Goal: Task Accomplishment & Management: Manage account settings

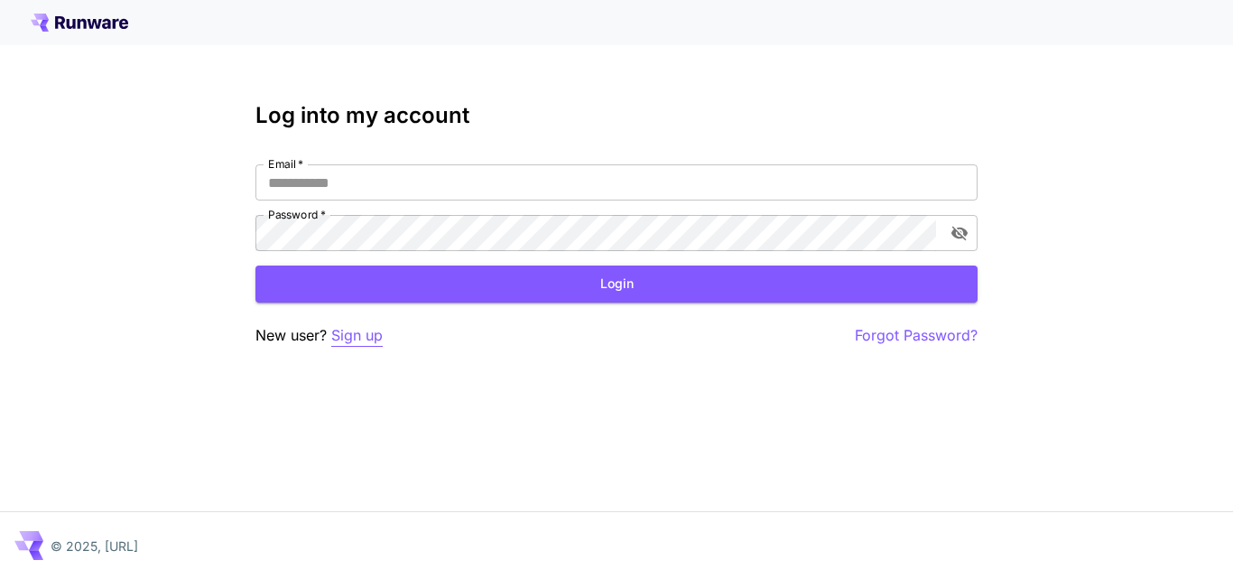
click at [350, 342] on p "Sign up" at bounding box center [356, 335] width 51 height 23
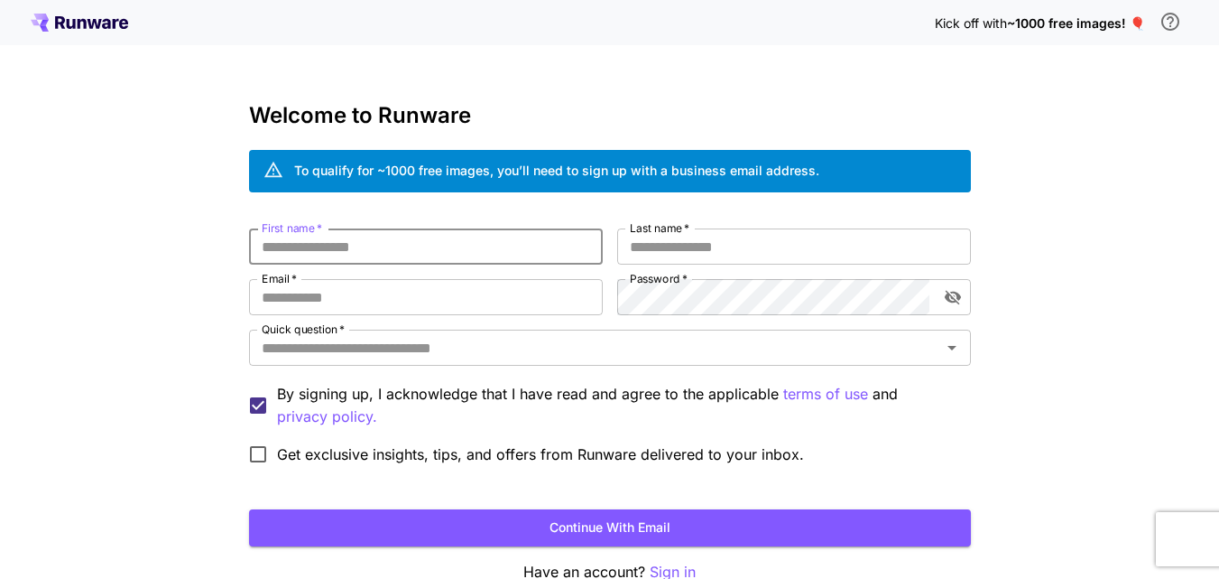
click at [325, 247] on input "First name   *" at bounding box center [426, 246] width 354 height 36
type input "***"
click at [664, 252] on input "Last name   *" at bounding box center [794, 246] width 354 height 36
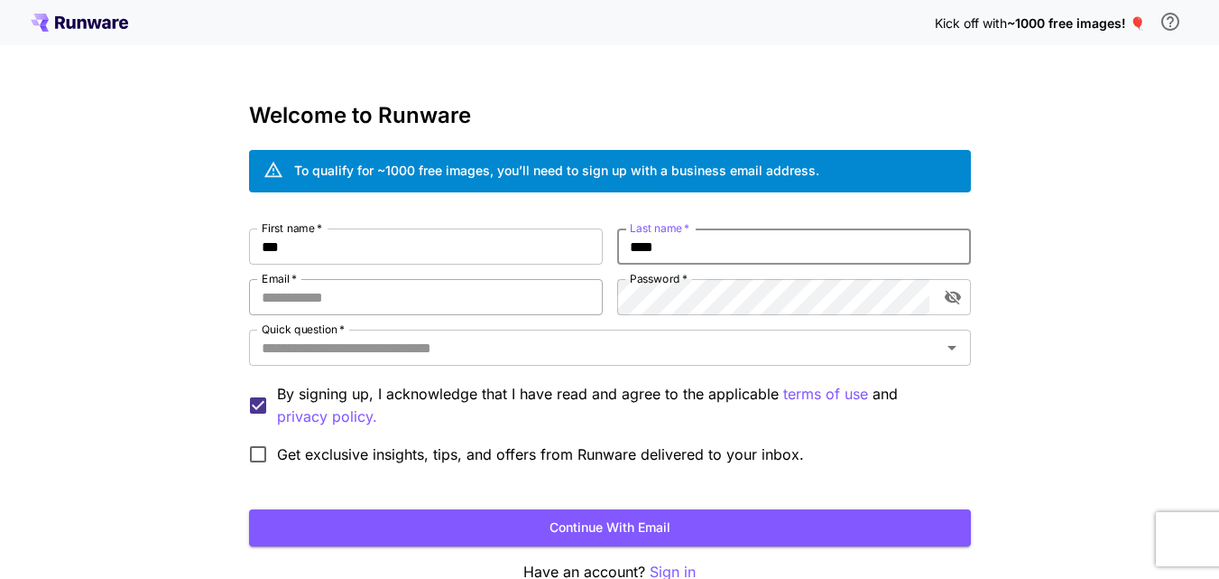
type input "****"
click at [398, 286] on input "Email   *" at bounding box center [426, 297] width 354 height 36
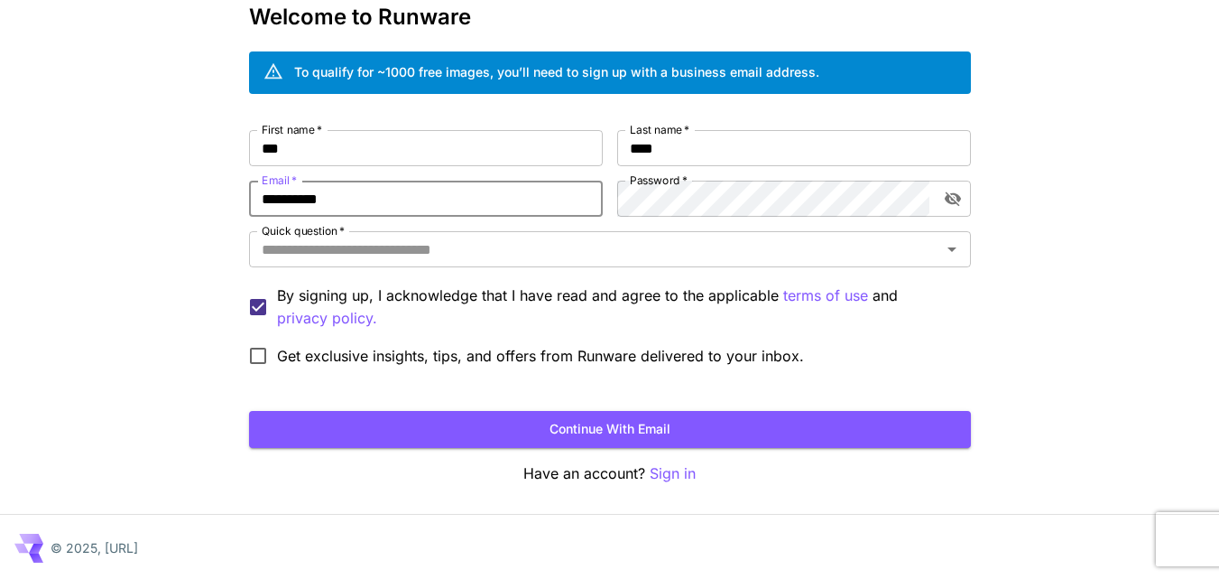
scroll to position [101, 0]
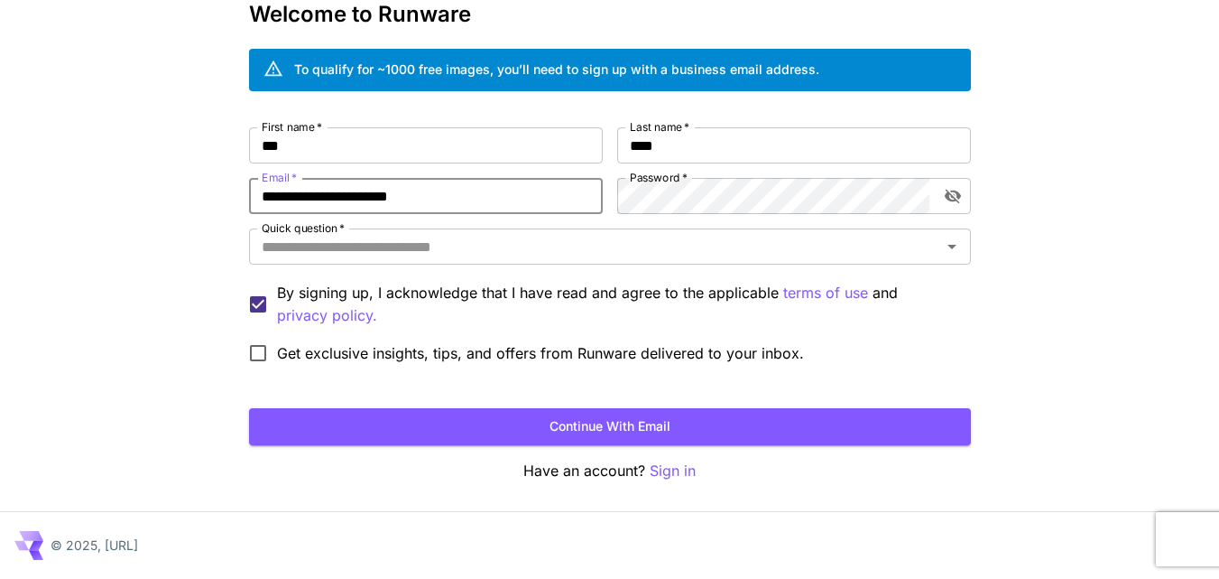
type input "**********"
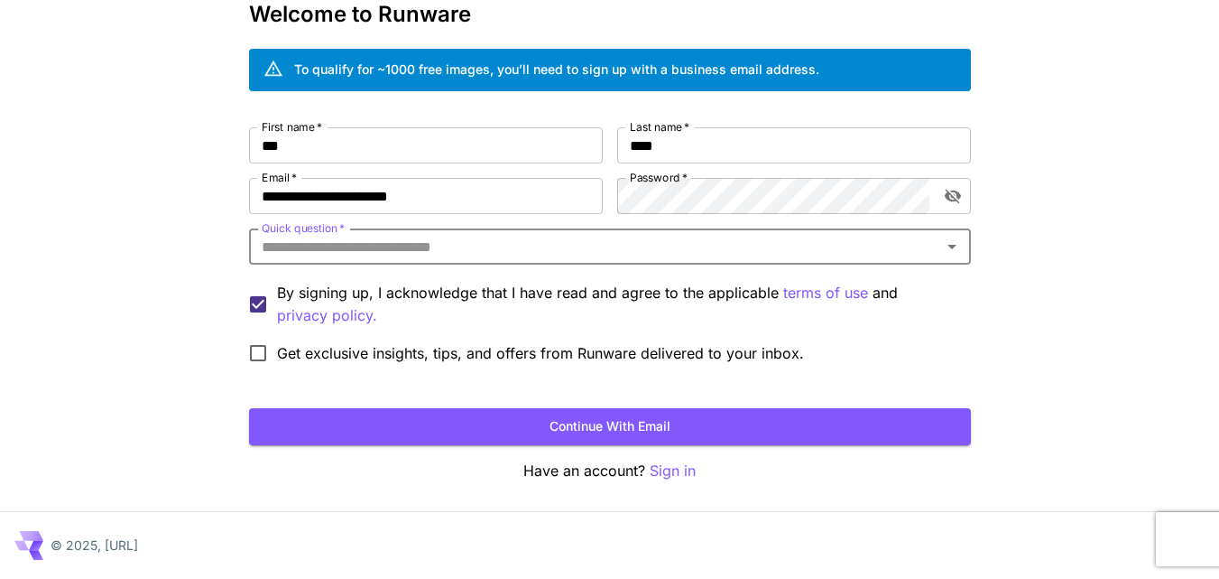
click at [421, 241] on input "Quick question   *" at bounding box center [595, 246] width 681 height 25
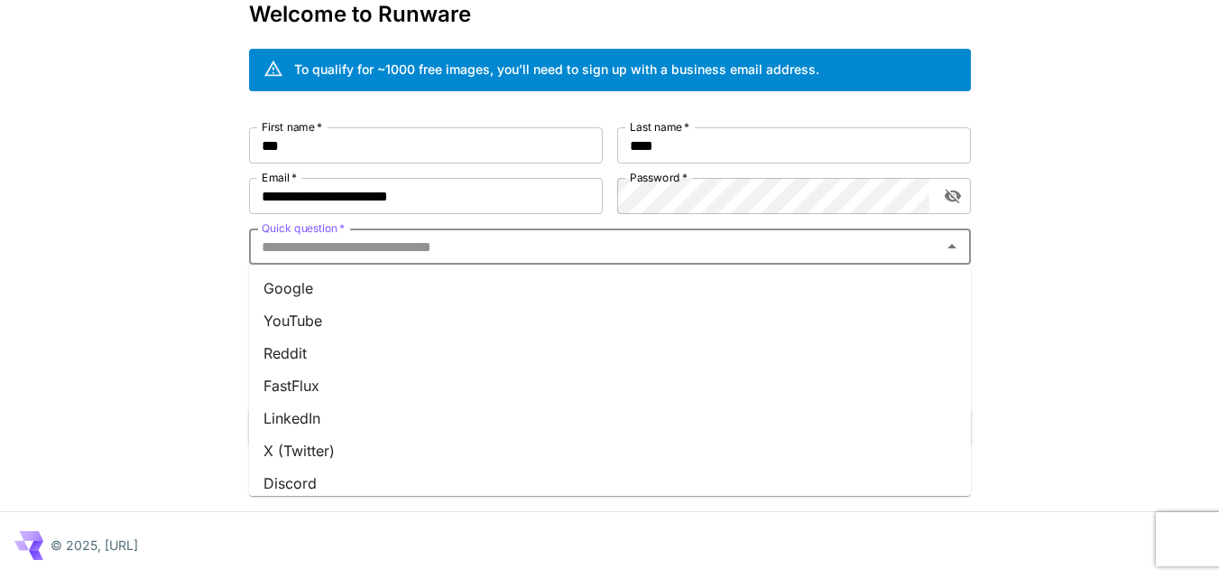
click at [421, 241] on input "Quick question   *" at bounding box center [595, 246] width 681 height 25
click at [448, 256] on input "Quick question   *" at bounding box center [595, 246] width 681 height 25
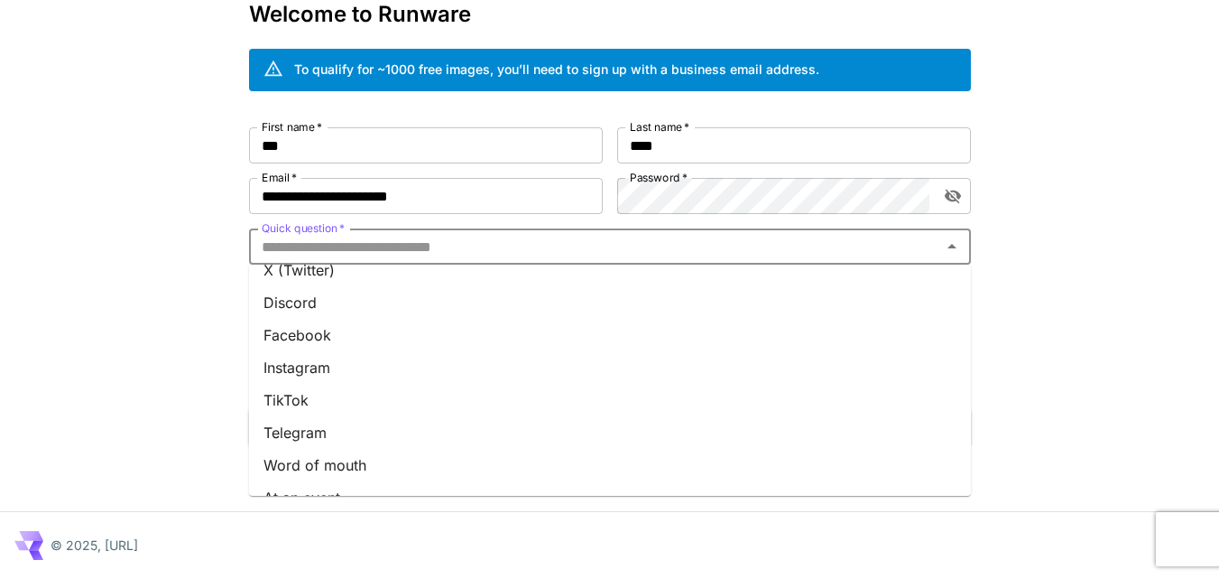
scroll to position [271, 0]
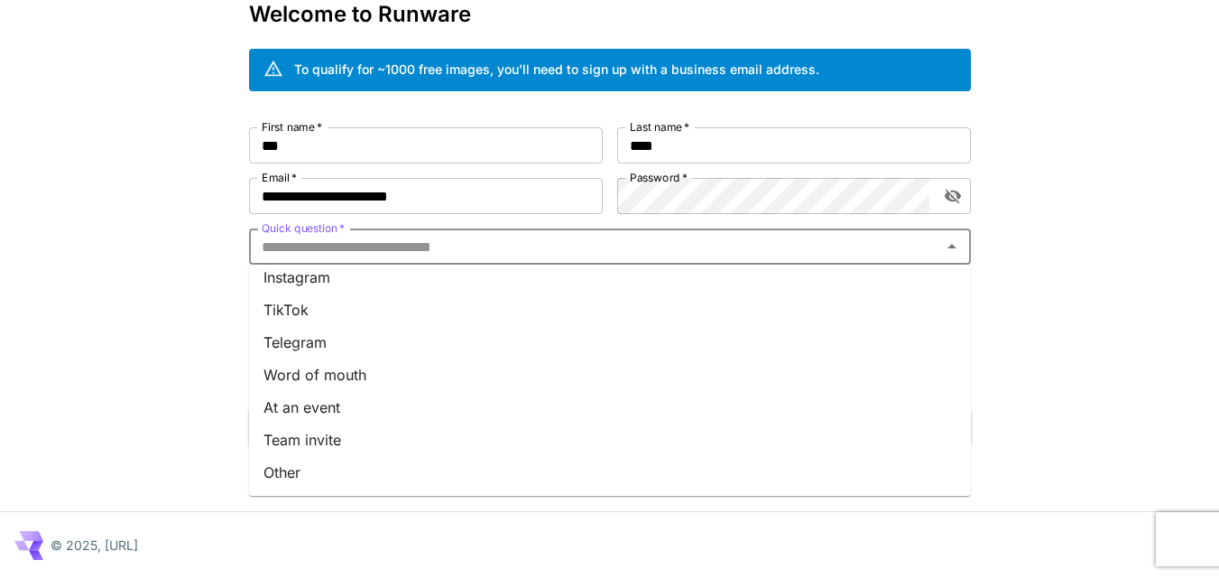
click at [309, 468] on li "Other" at bounding box center [610, 472] width 722 height 32
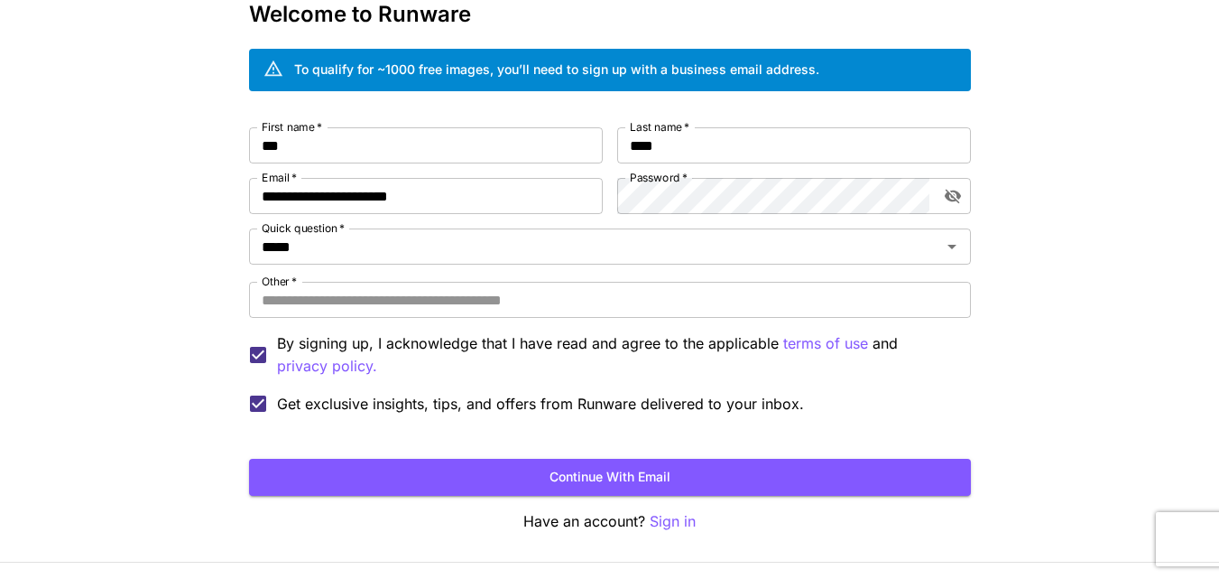
click at [450, 458] on form "**********" at bounding box center [610, 311] width 722 height 368
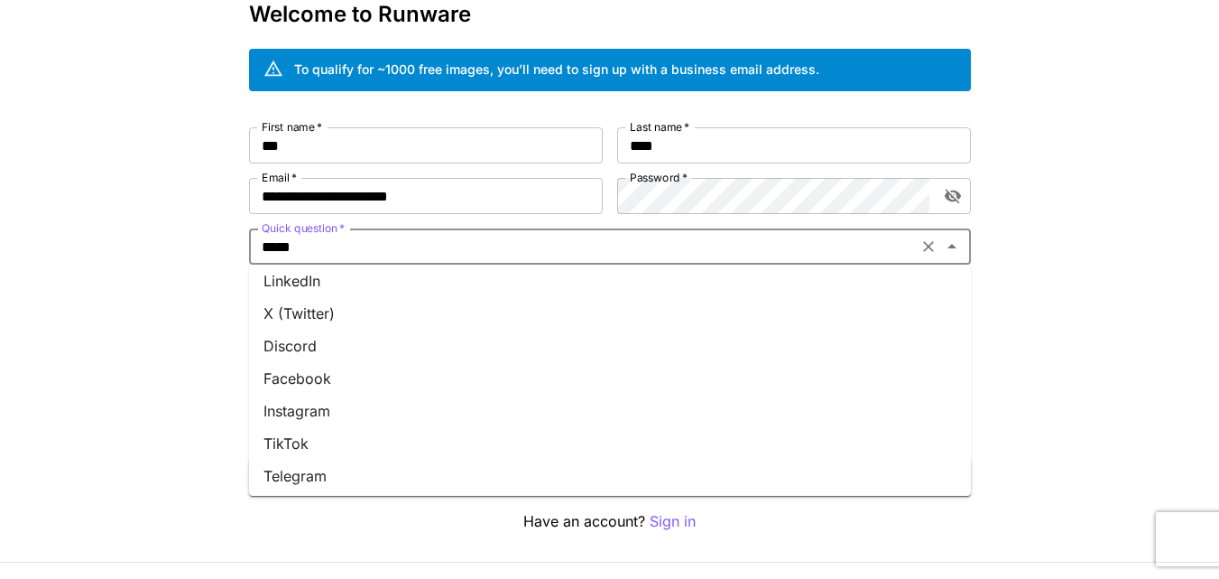
scroll to position [0, 0]
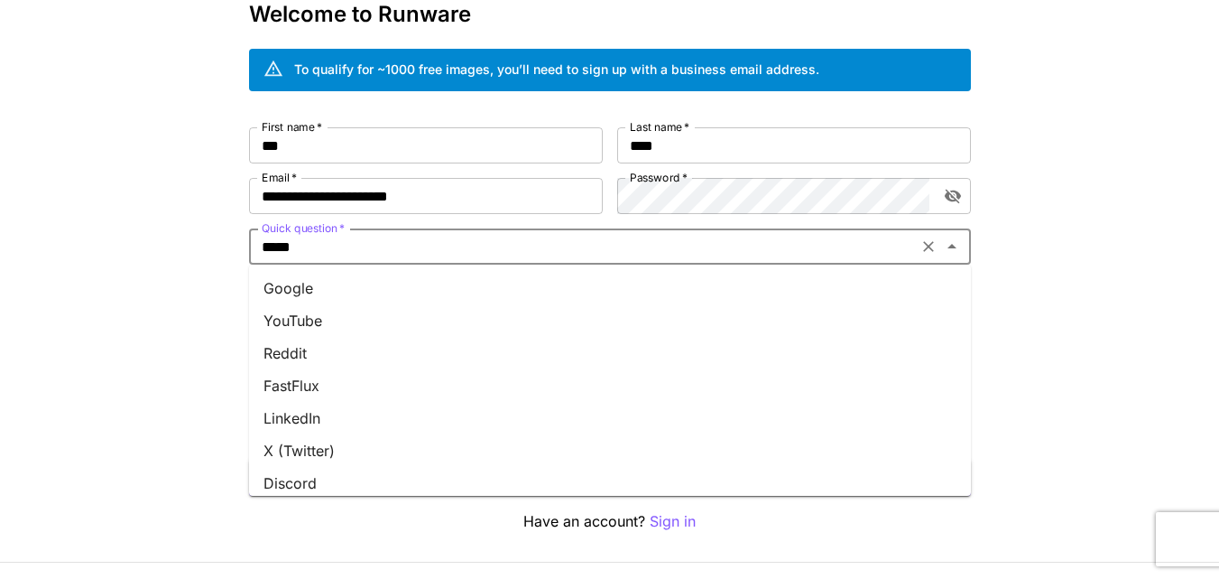
click at [328, 280] on li "Google" at bounding box center [610, 288] width 722 height 32
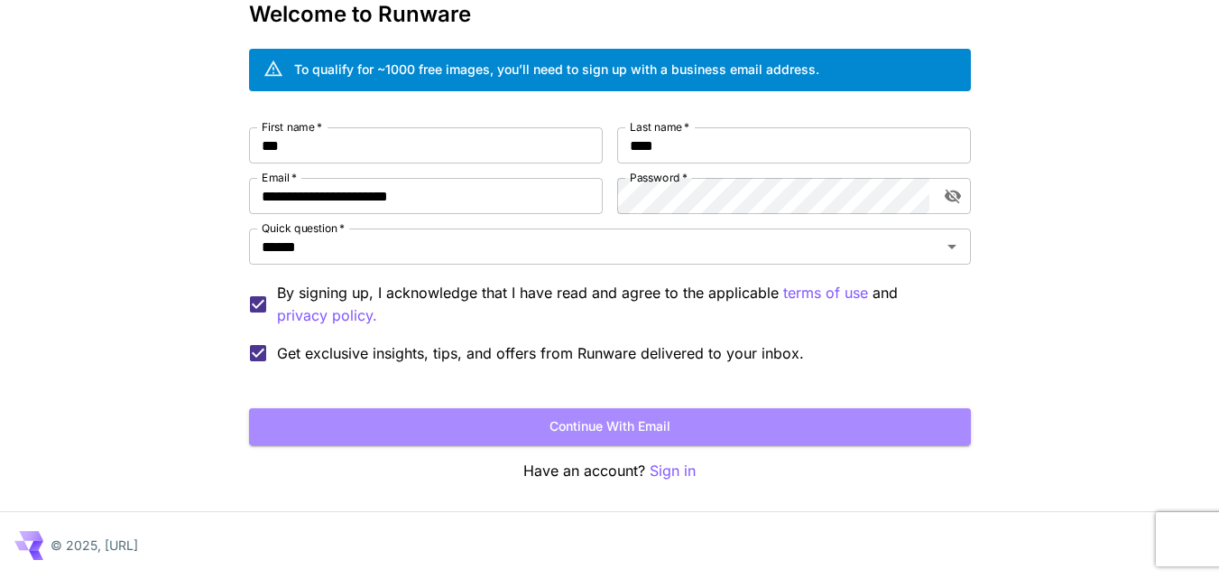
drag, startPoint x: 440, startPoint y: 436, endPoint x: 445, endPoint y: 428, distance: 9.8
click at [440, 432] on button "Continue with email" at bounding box center [610, 426] width 722 height 37
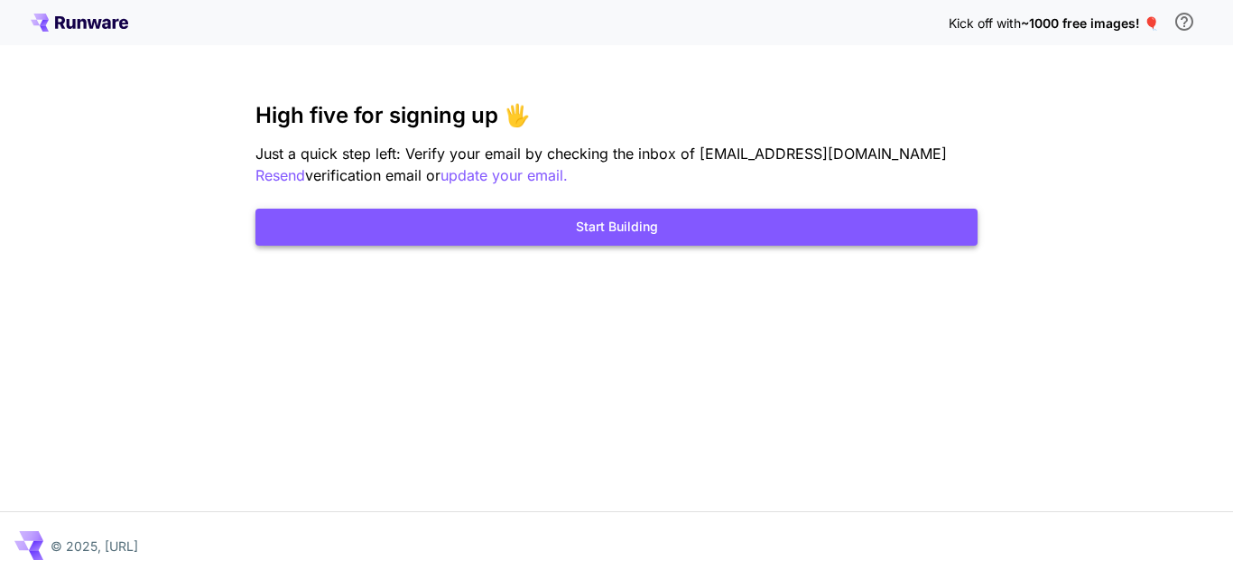
click at [684, 222] on button "Start Building" at bounding box center [616, 226] width 722 height 37
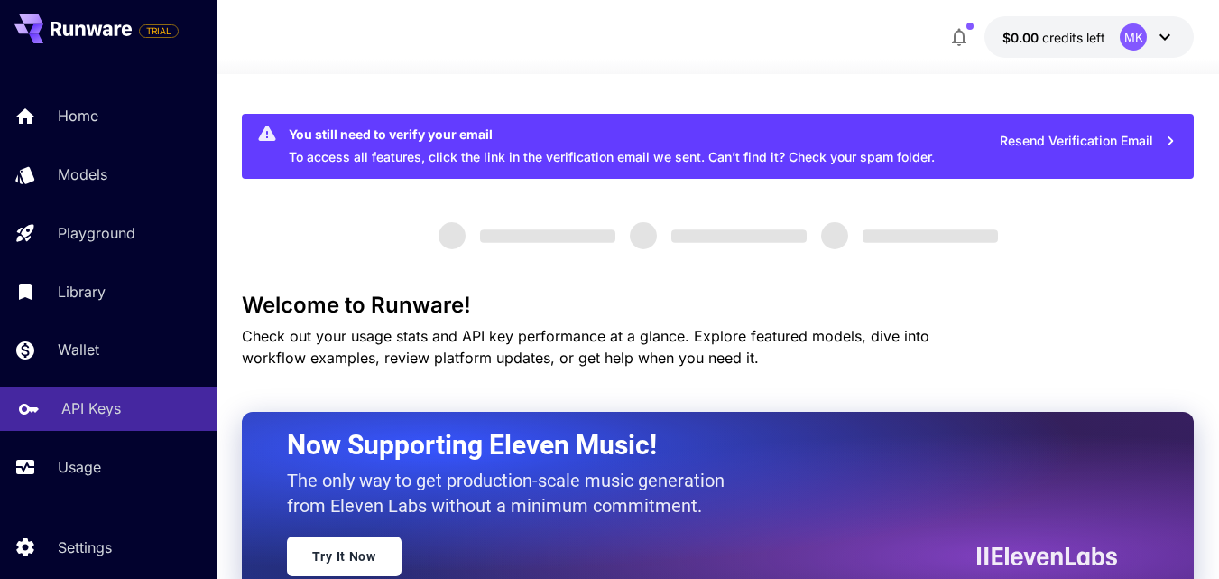
click at [82, 405] on p "API Keys" at bounding box center [91, 408] width 60 height 22
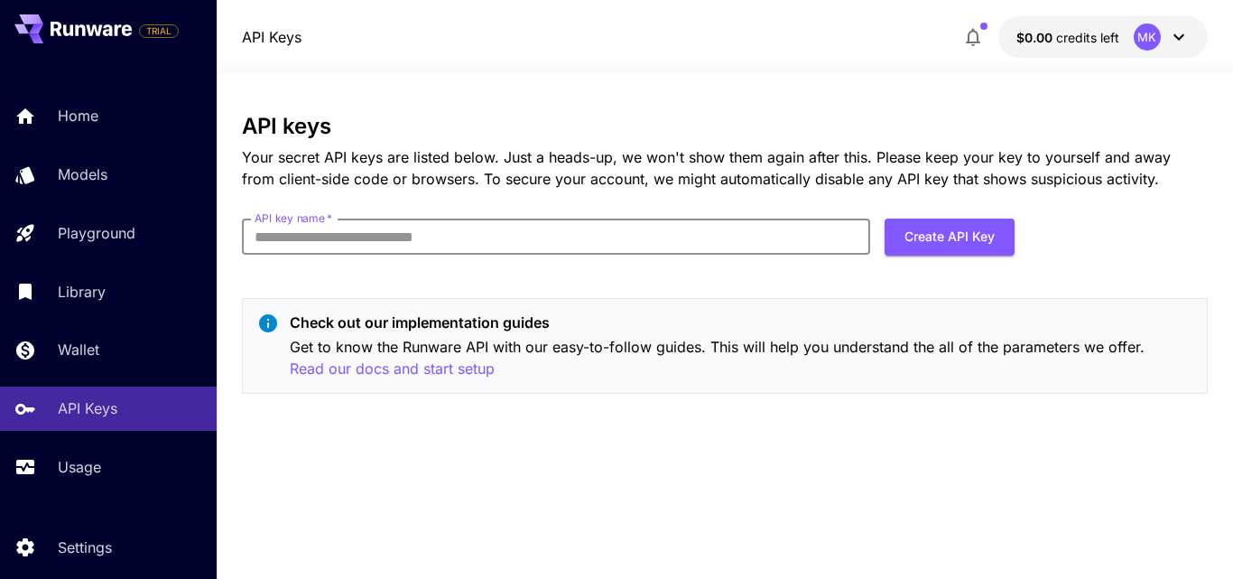
click at [372, 239] on input "API key name   *" at bounding box center [556, 236] width 628 height 36
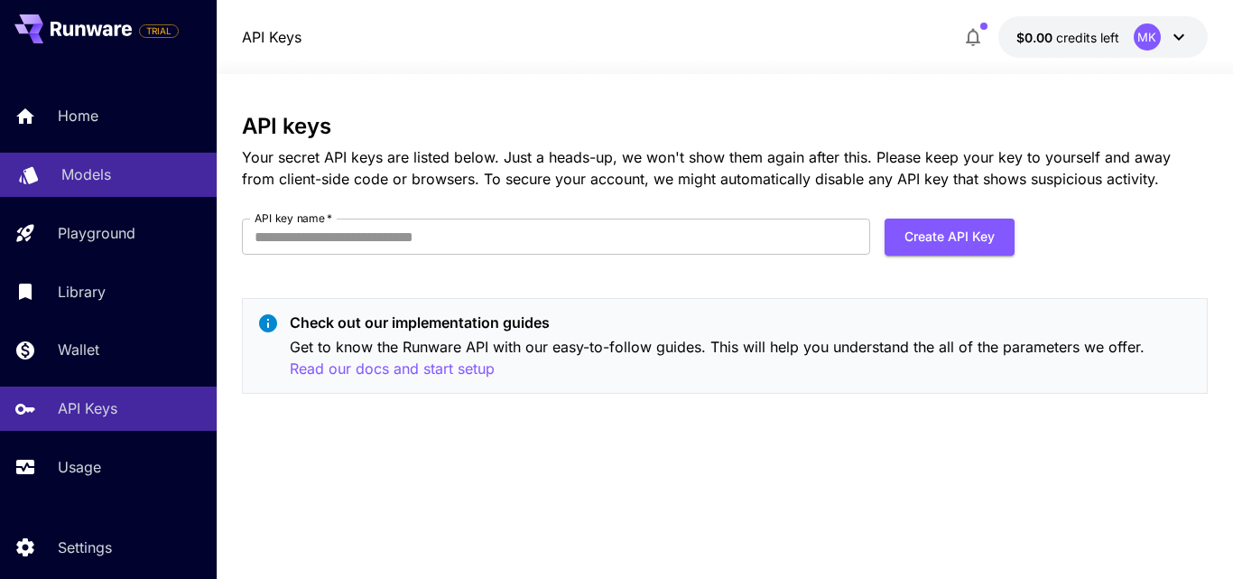
click at [92, 171] on p "Models" at bounding box center [86, 174] width 50 height 22
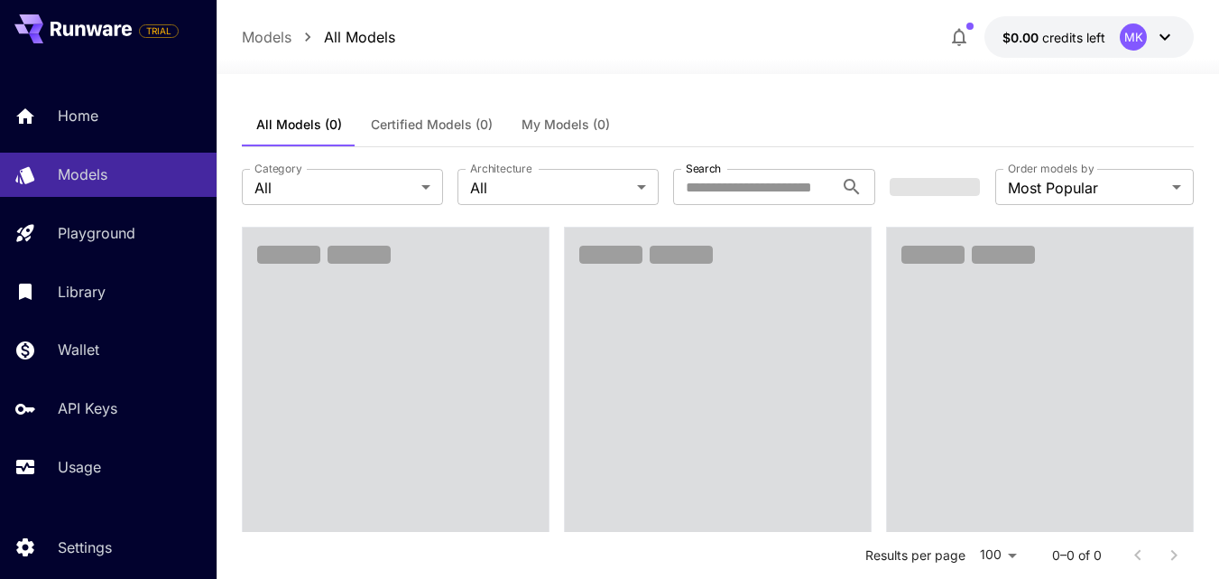
click at [729, 195] on input "Search" at bounding box center [753, 187] width 160 height 36
type input "*******"
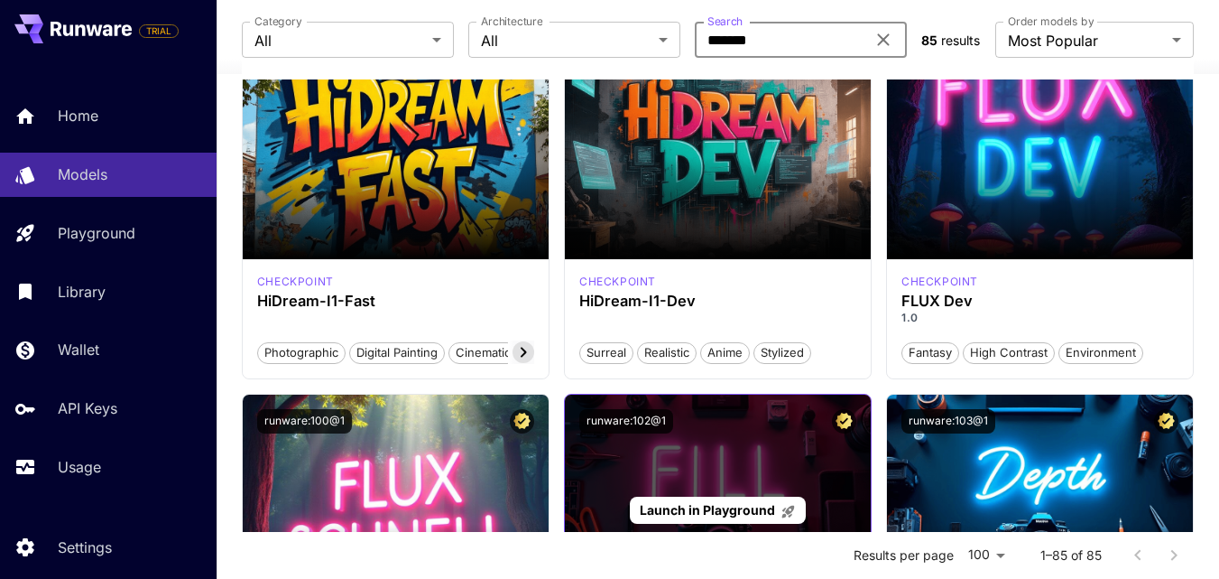
scroll to position [451, 0]
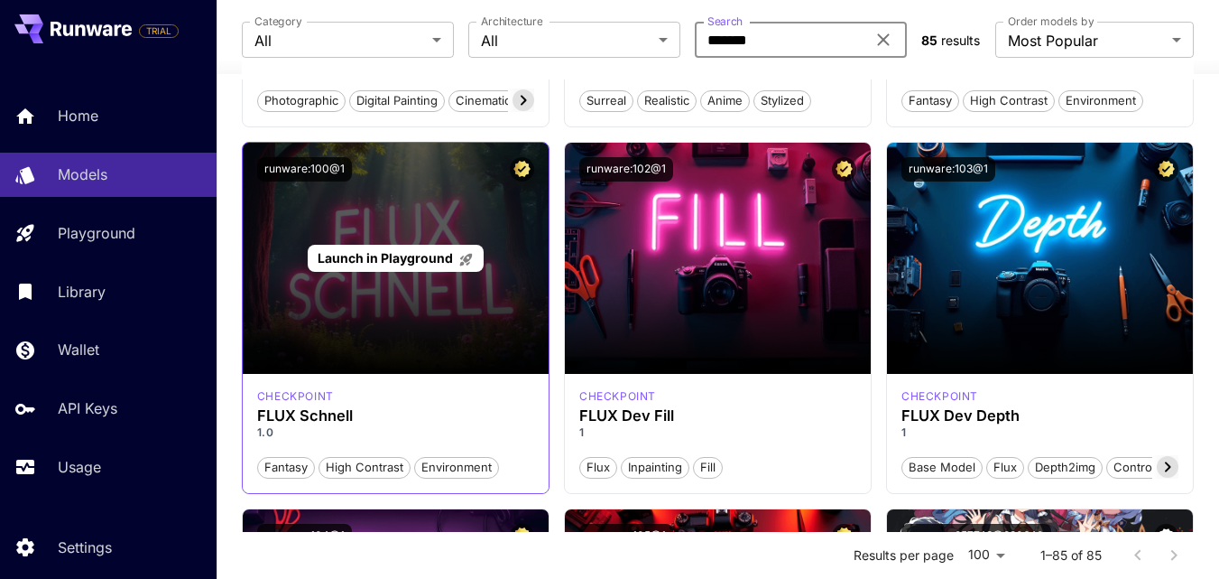
click at [349, 344] on div "Launch in Playground" at bounding box center [396, 258] width 306 height 231
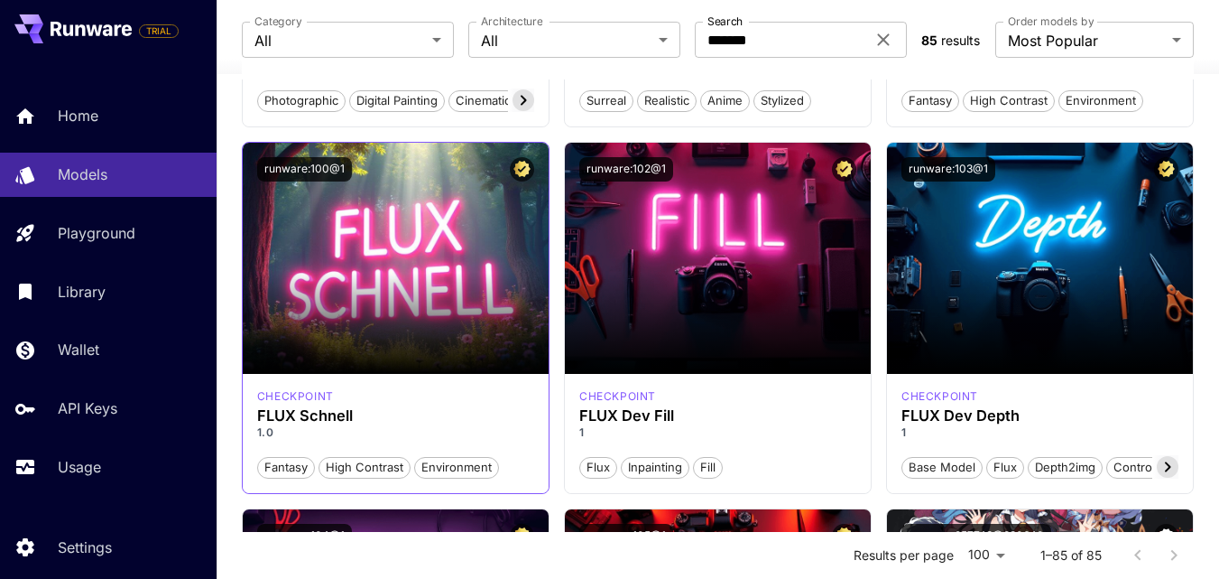
click at [345, 426] on p "1.0" at bounding box center [395, 432] width 277 height 16
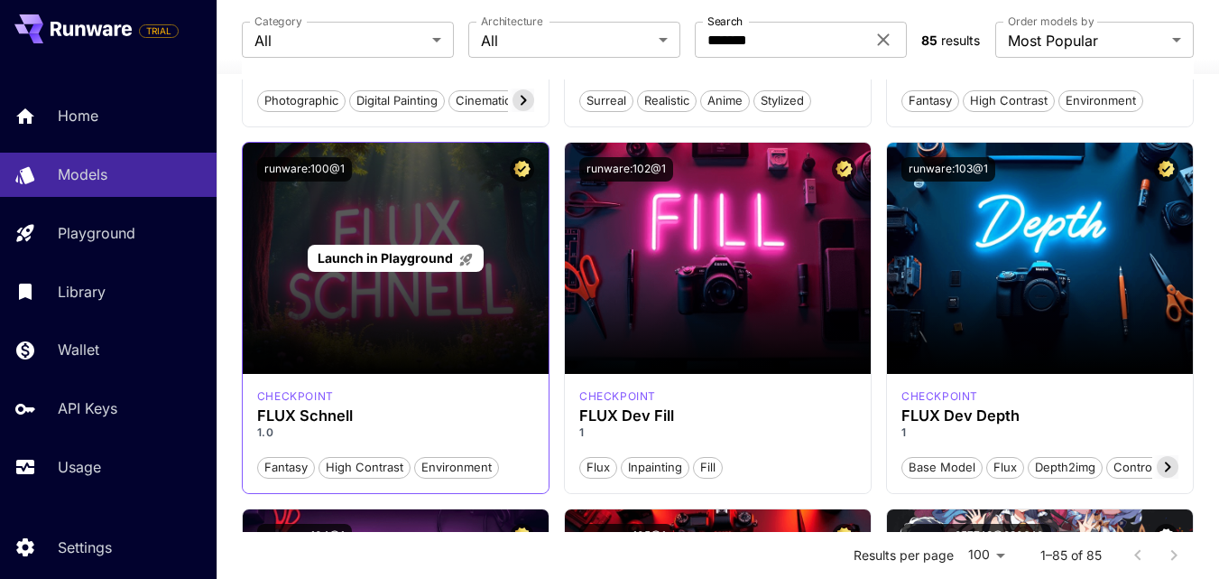
click at [426, 304] on div "Launch in Playground" at bounding box center [396, 258] width 306 height 231
click at [426, 256] on span "Launch in Playground" at bounding box center [385, 257] width 135 height 15
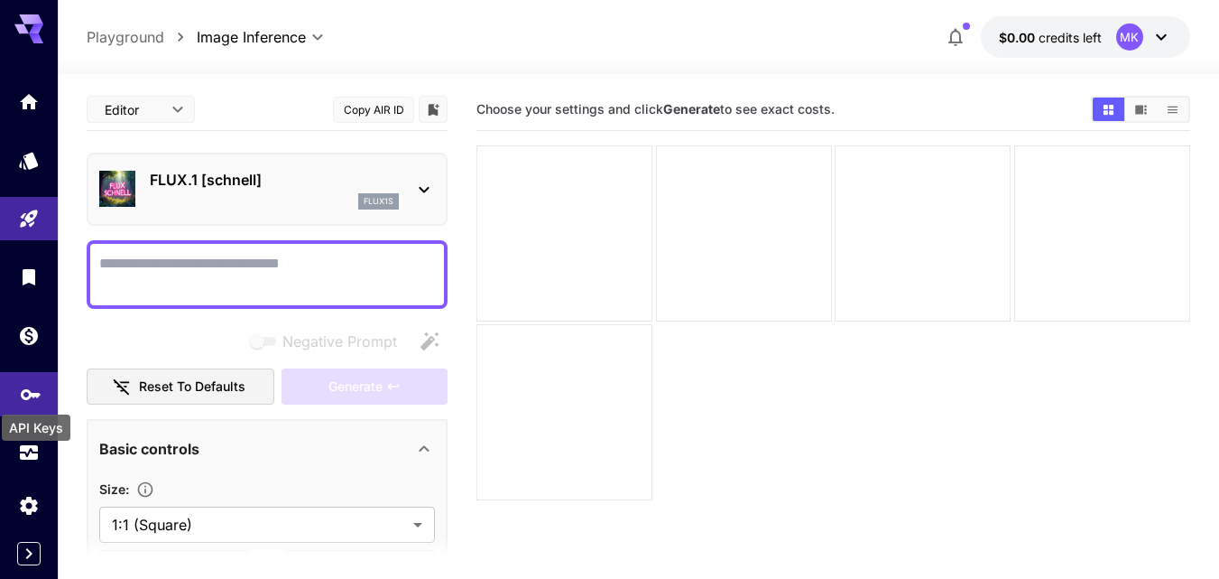
click at [29, 399] on icon "API Keys" at bounding box center [31, 388] width 22 height 22
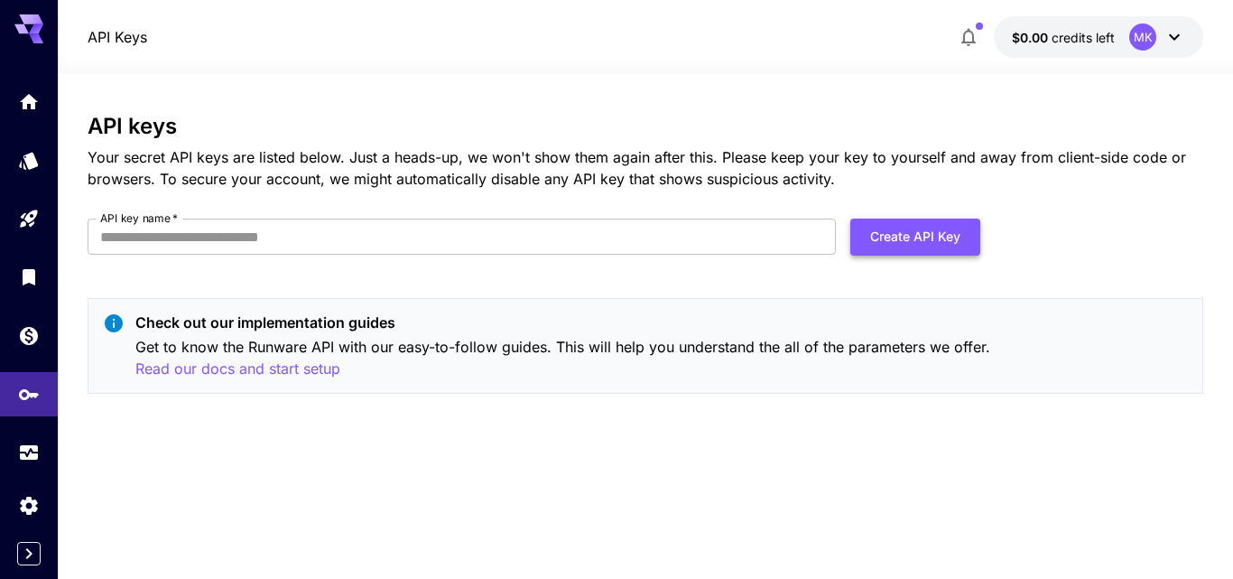
click at [927, 240] on button "Create API Key" at bounding box center [915, 236] width 130 height 37
click at [268, 243] on input "API key name   *" at bounding box center [462, 236] width 749 height 36
type input "*****"
click at [917, 243] on button "Create API Key" at bounding box center [915, 236] width 130 height 37
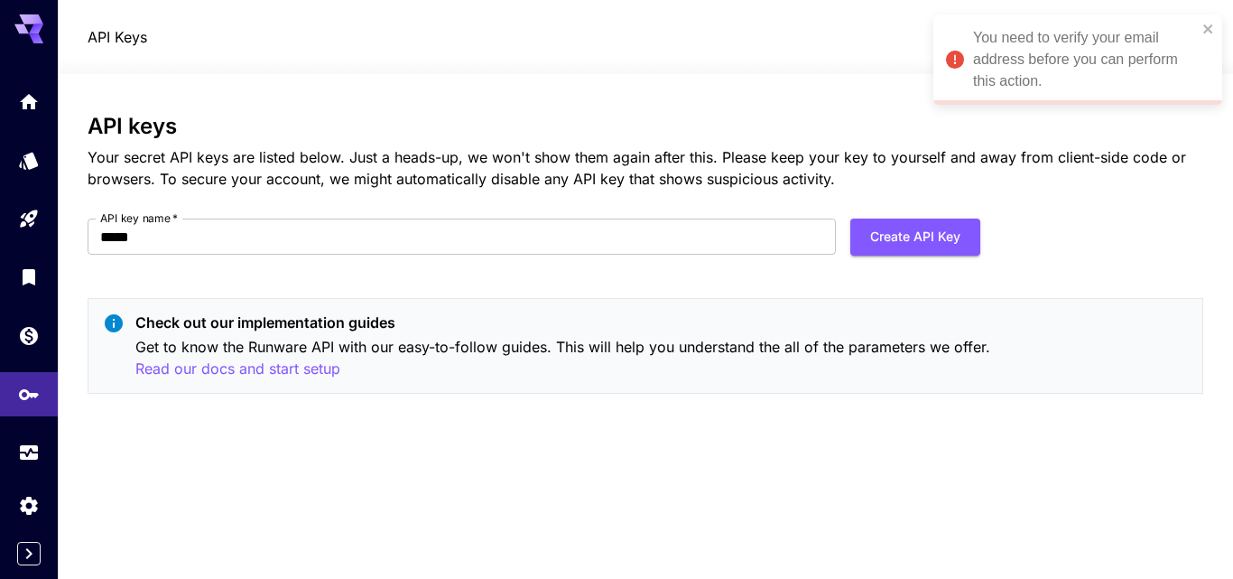
click at [1005, 66] on div "You need to verify your email address before you can perform this action." at bounding box center [1085, 59] width 224 height 65
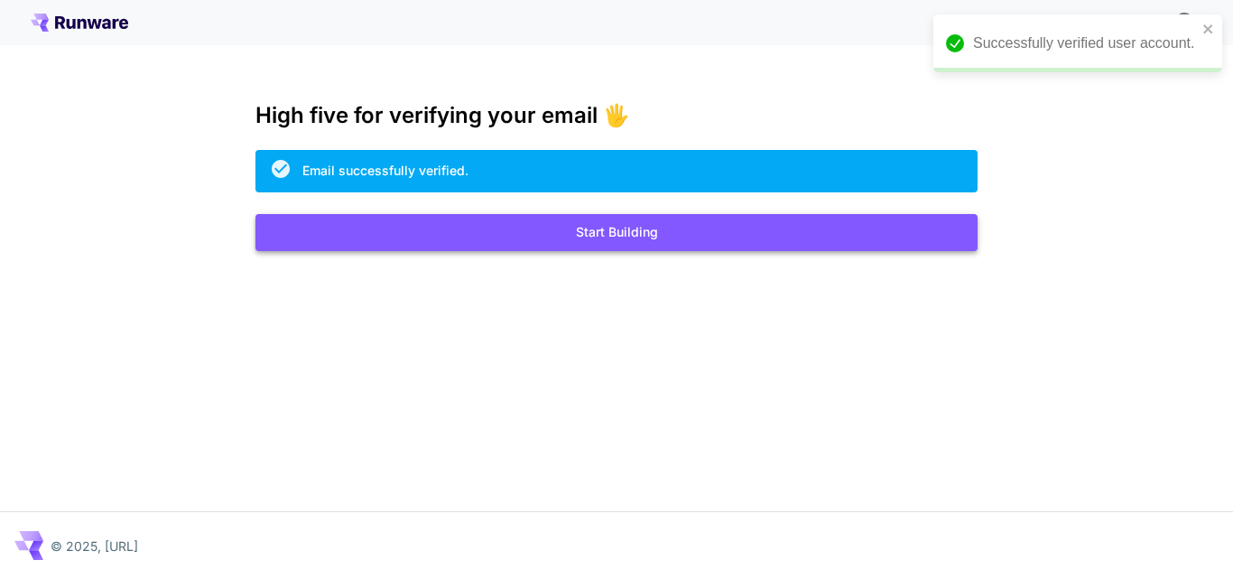
click at [603, 241] on button "Start Building" at bounding box center [616, 232] width 722 height 37
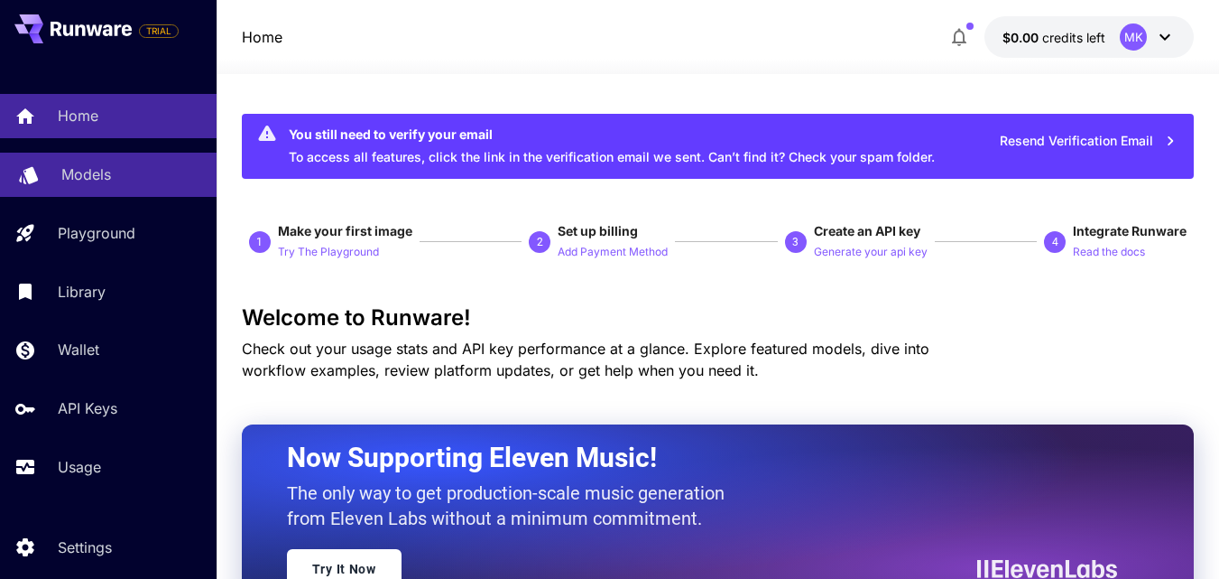
click at [102, 172] on p "Models" at bounding box center [86, 174] width 50 height 22
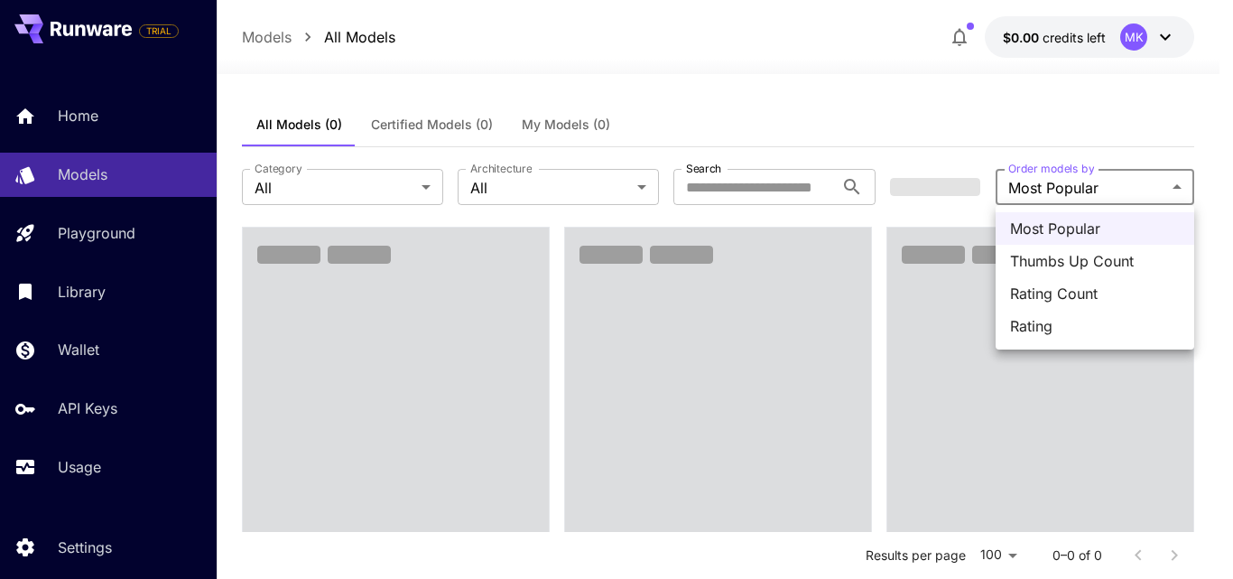
click at [85, 400] on div at bounding box center [616, 289] width 1233 height 579
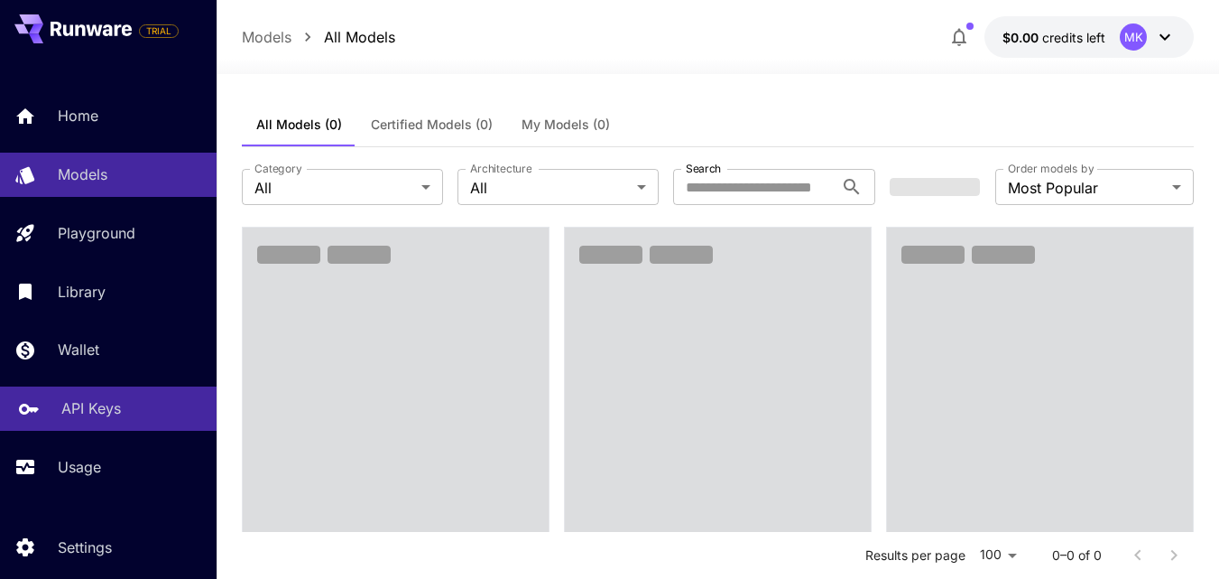
click at [98, 421] on link "API Keys" at bounding box center [108, 408] width 217 height 44
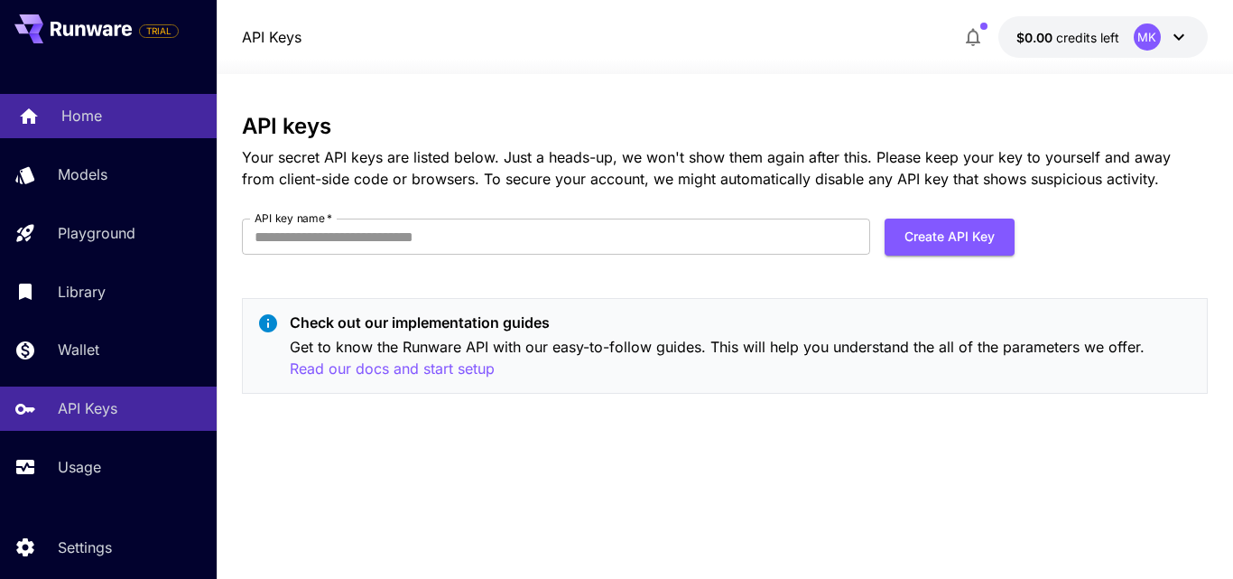
click at [76, 96] on link "Home" at bounding box center [108, 116] width 217 height 44
